Goal: Transaction & Acquisition: Purchase product/service

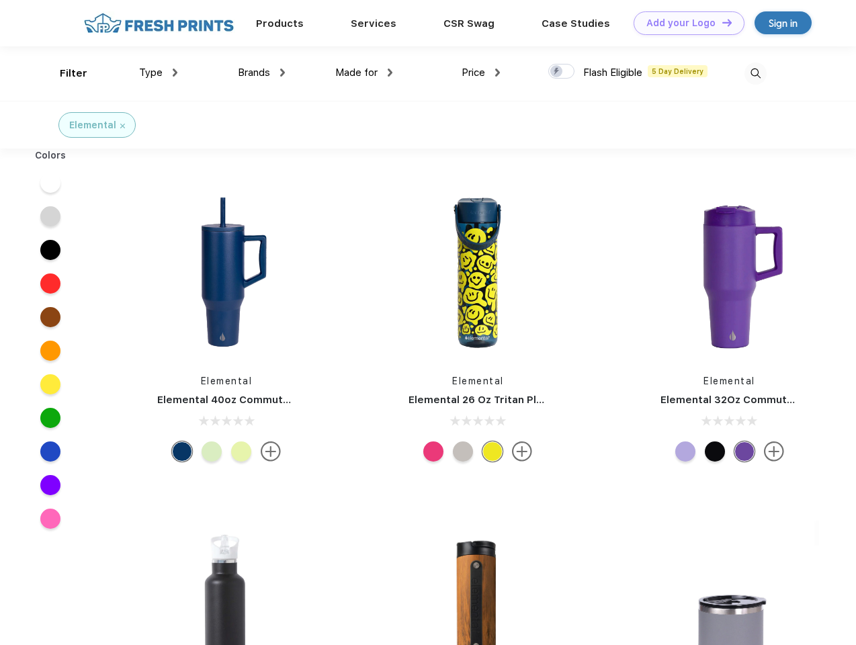
click at [684, 23] on link "Add your Logo Design Tool" at bounding box center [689, 23] width 111 height 24
click at [0, 0] on div "Design Tool" at bounding box center [0, 0] width 0 height 0
click at [721, 22] on link "Add your Logo Design Tool" at bounding box center [689, 23] width 111 height 24
click at [65, 73] on div "Filter" at bounding box center [74, 73] width 28 height 15
click at [159, 73] on span "Type" at bounding box center [151, 73] width 24 height 12
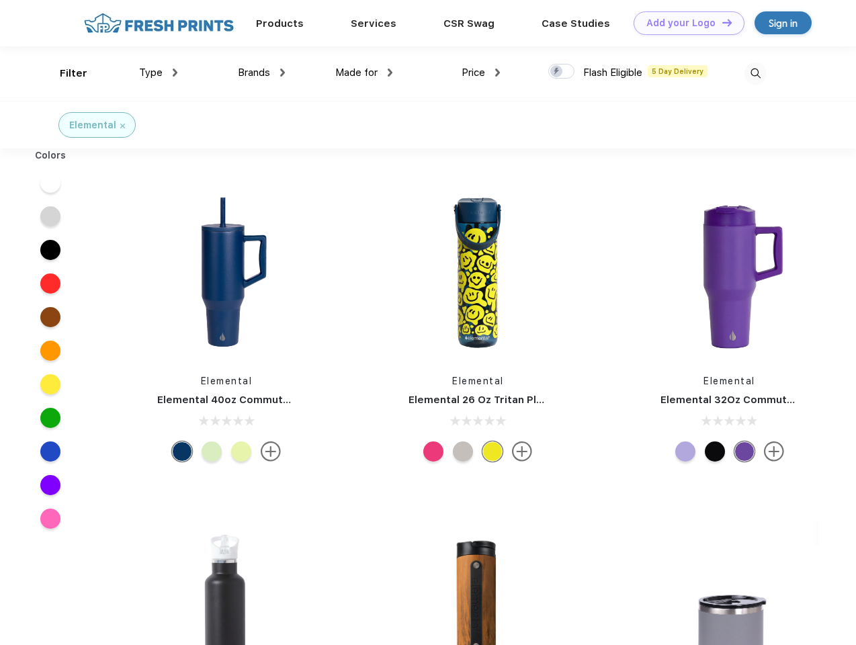
click at [261, 73] on span "Brands" at bounding box center [254, 73] width 32 height 12
click at [364, 73] on span "Made for" at bounding box center [356, 73] width 42 height 12
click at [481, 73] on span "Price" at bounding box center [474, 73] width 24 height 12
click at [562, 72] on div at bounding box center [561, 71] width 26 height 15
click at [557, 72] on input "checkbox" at bounding box center [552, 67] width 9 height 9
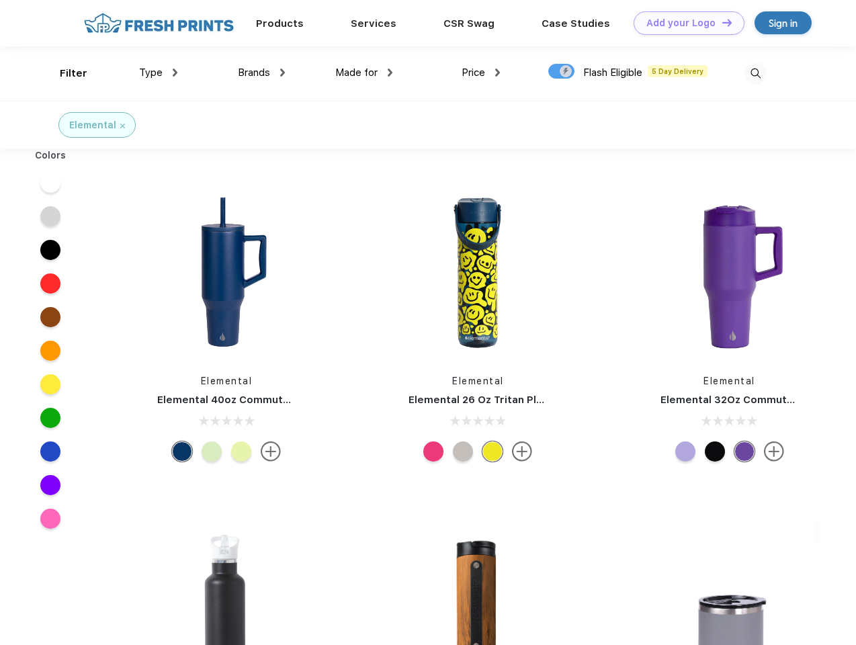
click at [755, 73] on img at bounding box center [756, 74] width 22 height 22
